Goal: Task Accomplishment & Management: Complete application form

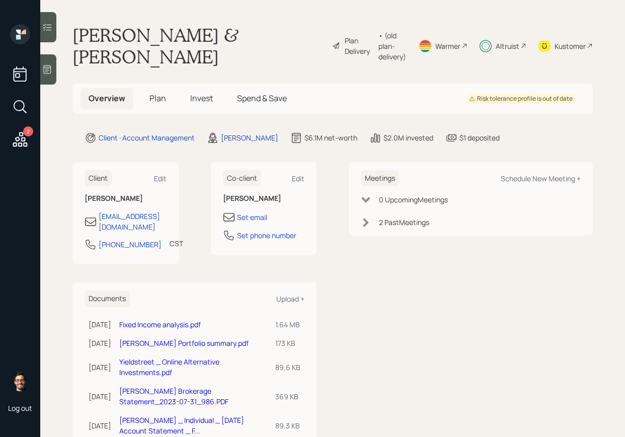
click at [191, 93] on span "Invest" at bounding box center [201, 98] width 23 height 11
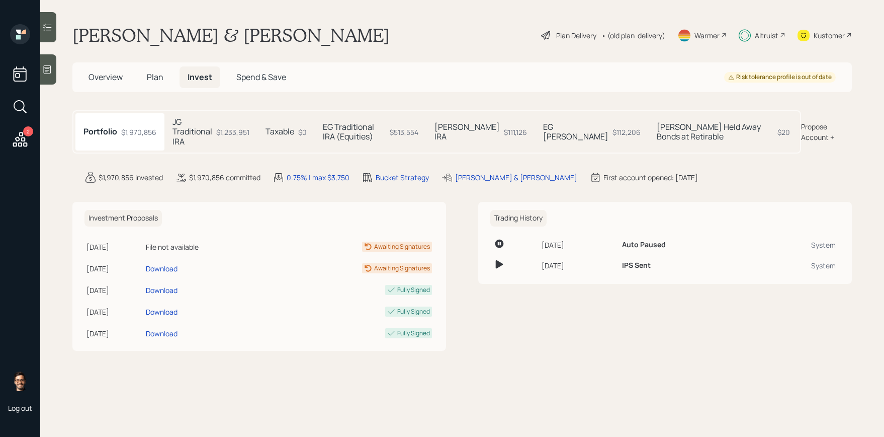
click at [581, 126] on h5 "EG [PERSON_NAME]" at bounding box center [575, 131] width 65 height 19
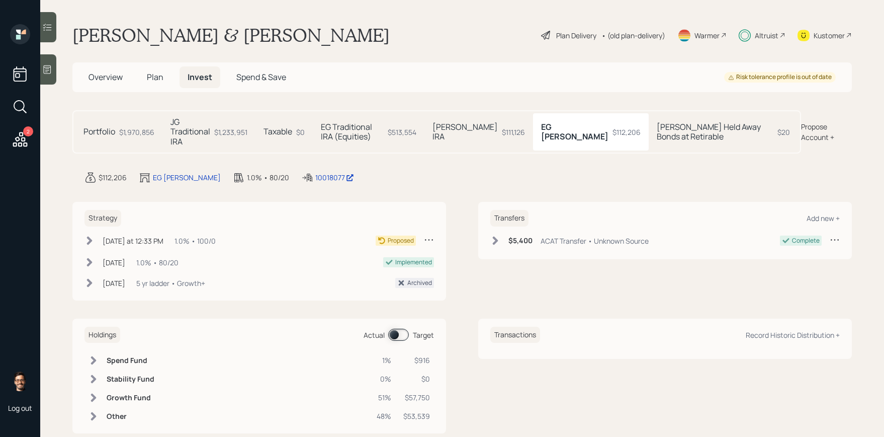
click at [498, 127] on h5 "[PERSON_NAME] IRA" at bounding box center [465, 131] width 65 height 19
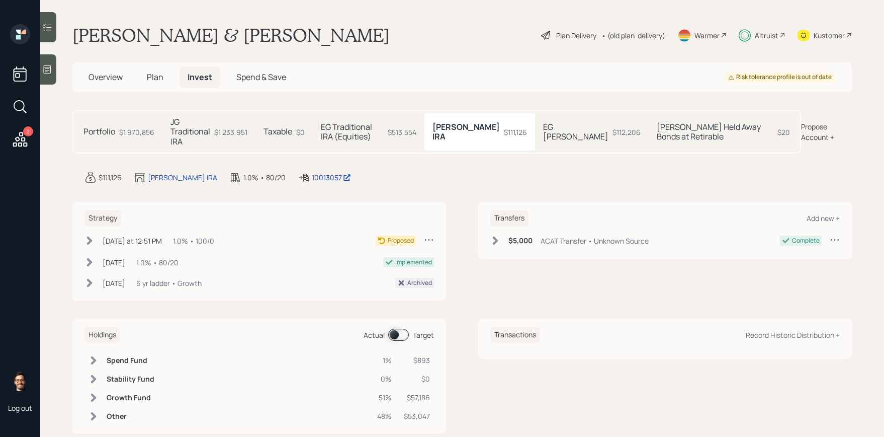
click at [378, 130] on h5 "EG Traditional IRA (Equities)" at bounding box center [352, 131] width 63 height 19
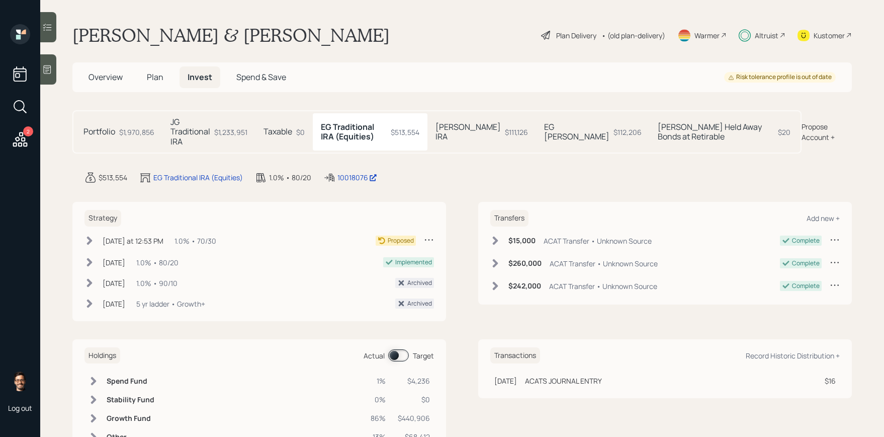
click at [308, 133] on div "Taxable $0" at bounding box center [284, 131] width 57 height 37
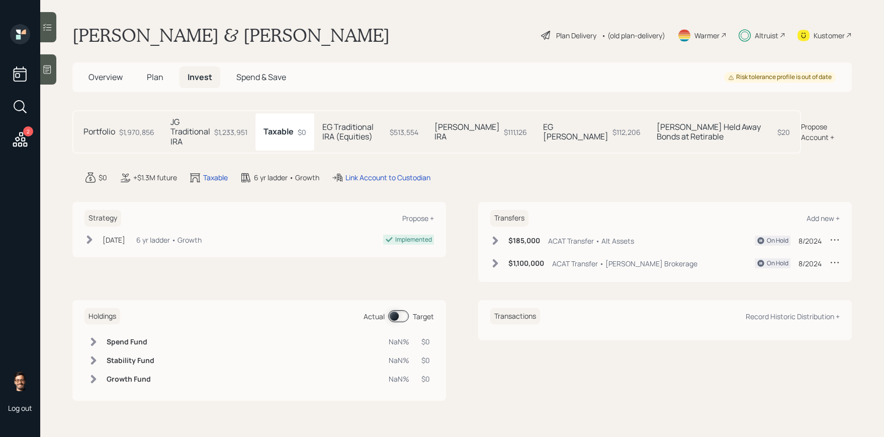
click at [242, 127] on div "$1,233,951" at bounding box center [230, 132] width 33 height 11
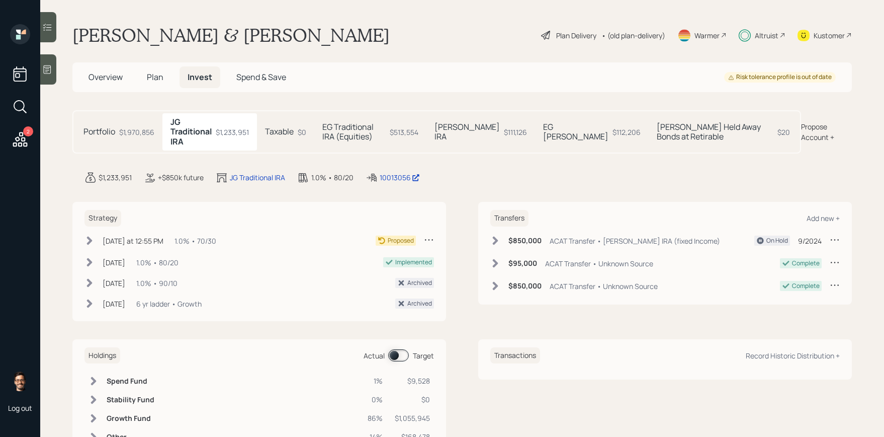
click at [354, 122] on h5 "EG Traditional IRA (Equities)" at bounding box center [353, 131] width 63 height 19
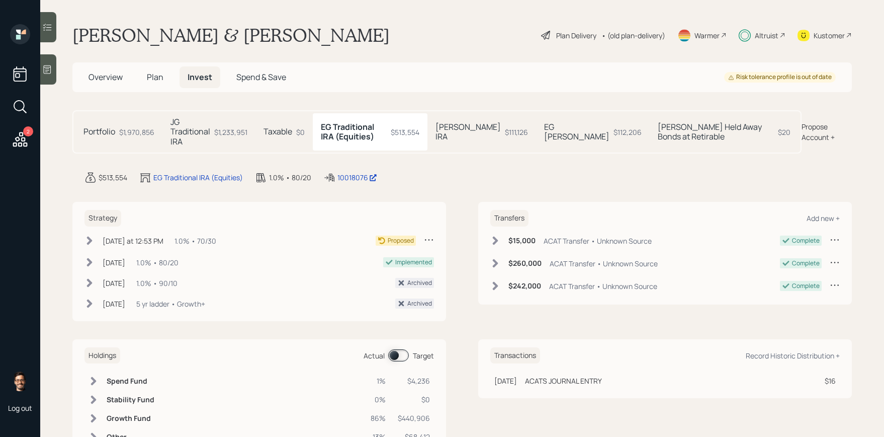
click at [501, 126] on h5 "[PERSON_NAME] IRA" at bounding box center [468, 131] width 65 height 19
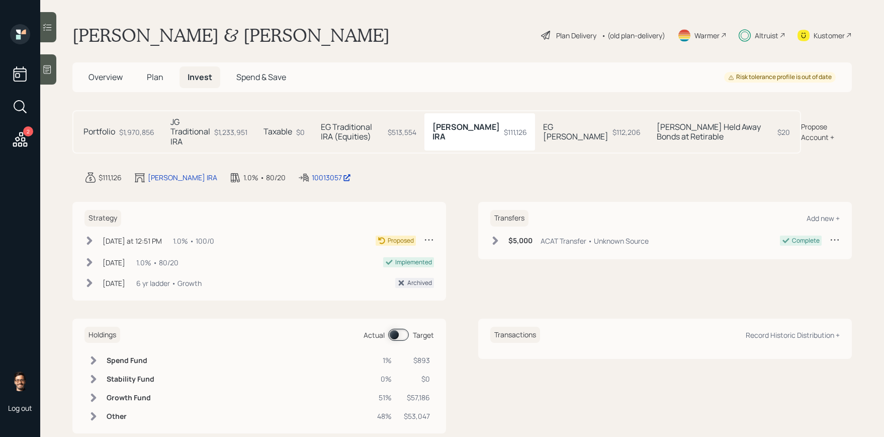
click at [591, 132] on h5 "EG [PERSON_NAME]" at bounding box center [575, 131] width 65 height 19
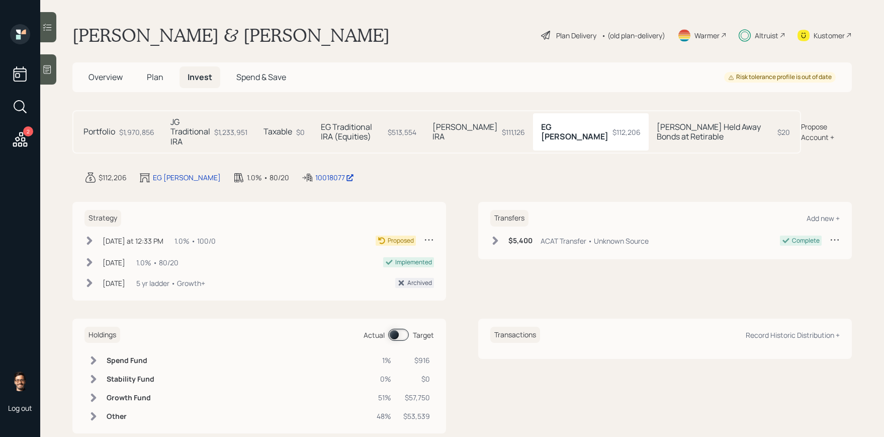
click at [624, 129] on h5 "[PERSON_NAME] Held Away Bonds at Retirable" at bounding box center [715, 131] width 117 height 19
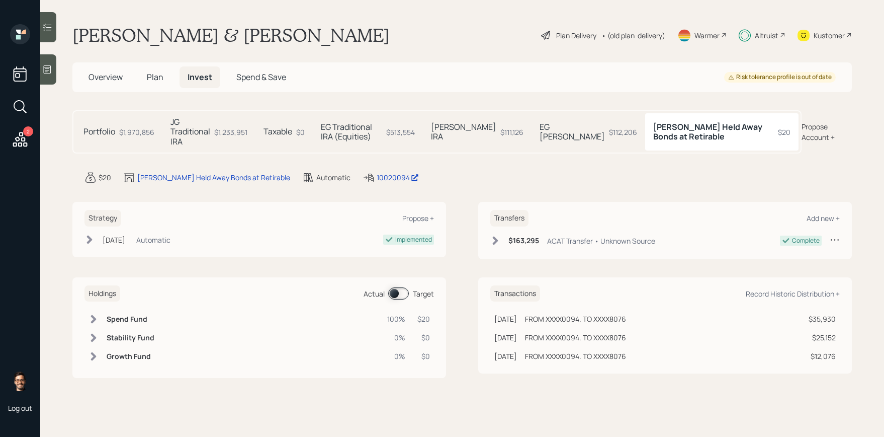
click at [609, 127] on div "$112,206" at bounding box center [623, 132] width 28 height 11
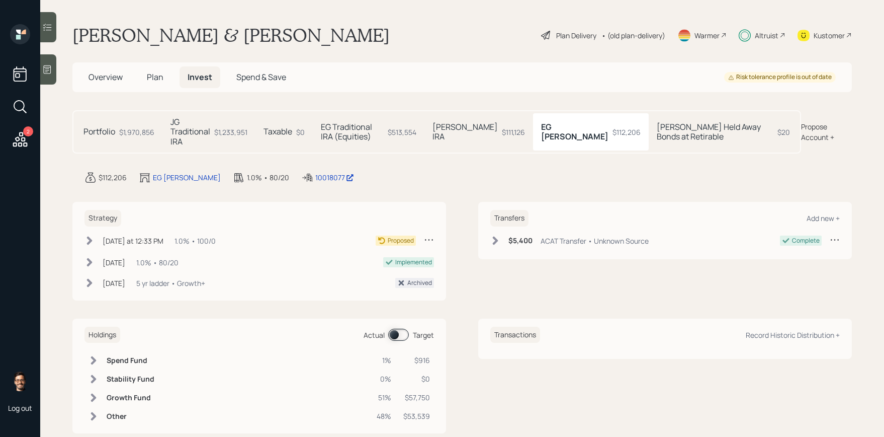
click at [210, 133] on h5 "JG Traditional IRA" at bounding box center [191, 131] width 40 height 29
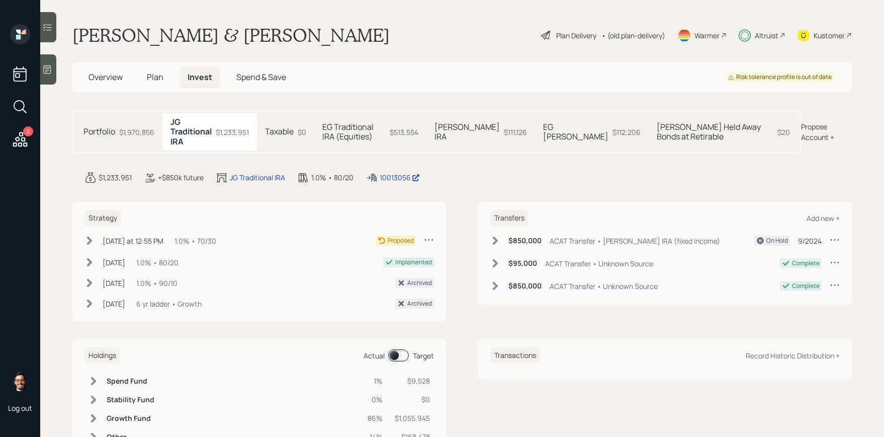
click at [500, 133] on h5 "[PERSON_NAME] IRA" at bounding box center [467, 131] width 65 height 19
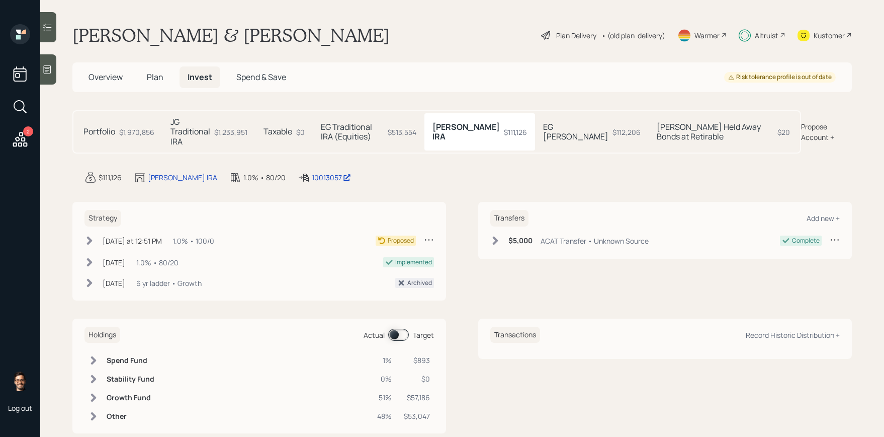
click at [94, 235] on icon at bounding box center [90, 240] width 10 height 10
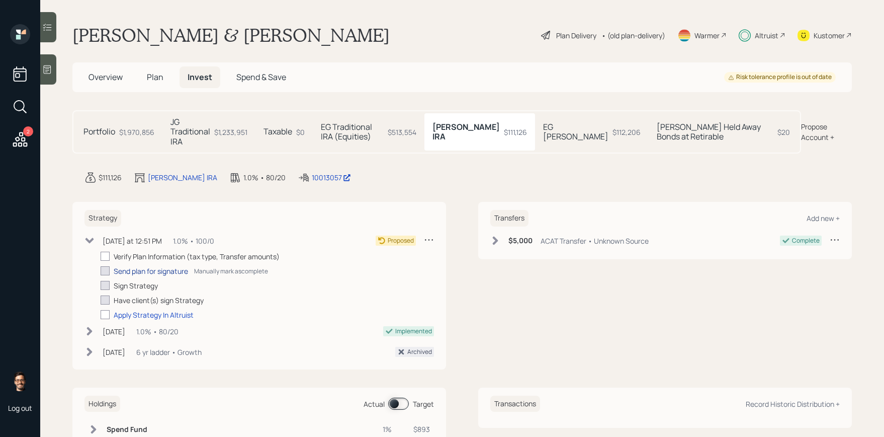
click at [127, 266] on div "Send plan for signature" at bounding box center [151, 271] width 74 height 11
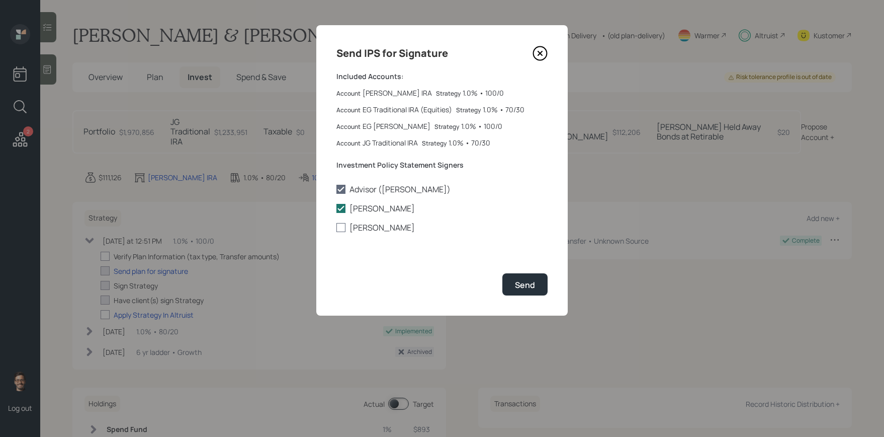
click at [342, 228] on div at bounding box center [341, 227] width 9 height 9
click at [337, 228] on input "[PERSON_NAME]" at bounding box center [336, 227] width 1 height 1
checkbox input "true"
